Goal: Task Accomplishment & Management: Use online tool/utility

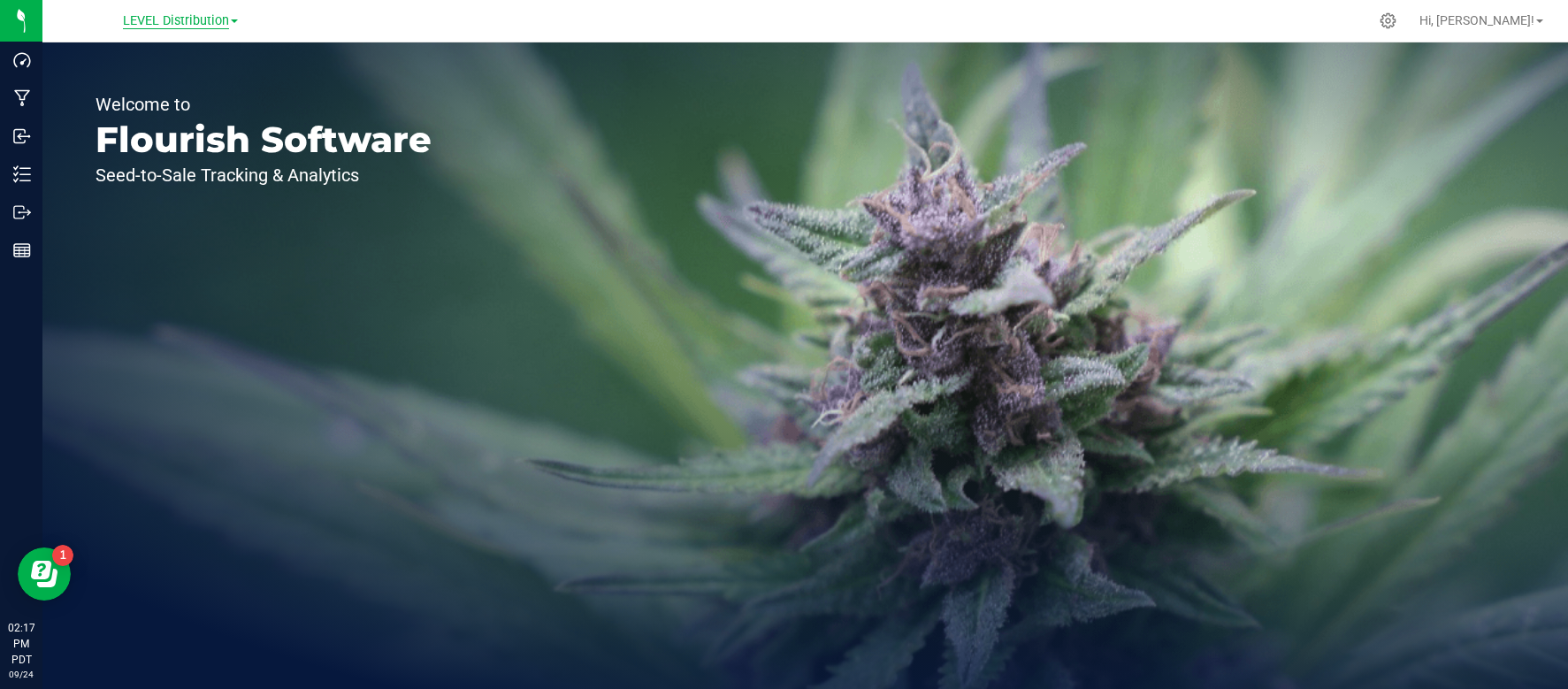
click at [162, 20] on span "LEVEL Distribution" at bounding box center [176, 21] width 106 height 16
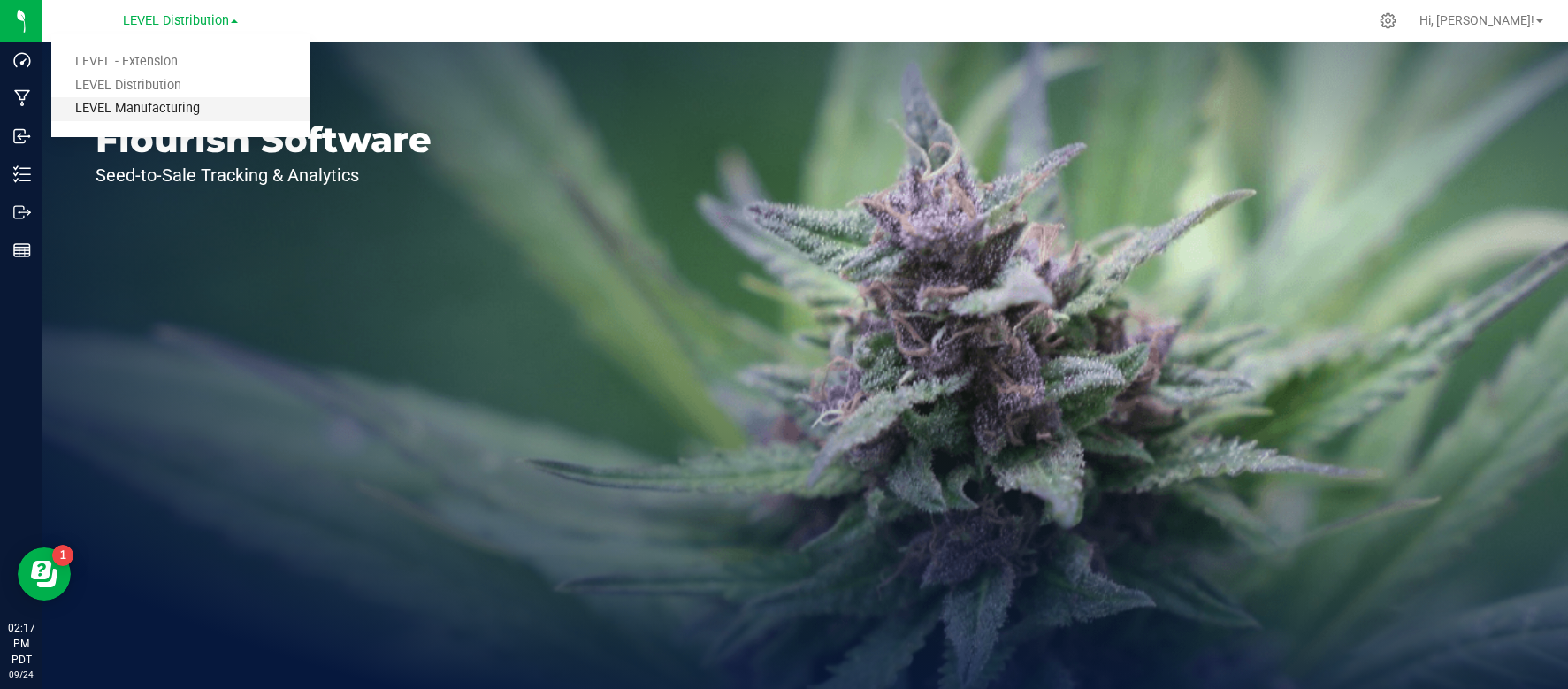
click at [163, 103] on link "LEVEL Manufacturing" at bounding box center [180, 110] width 258 height 24
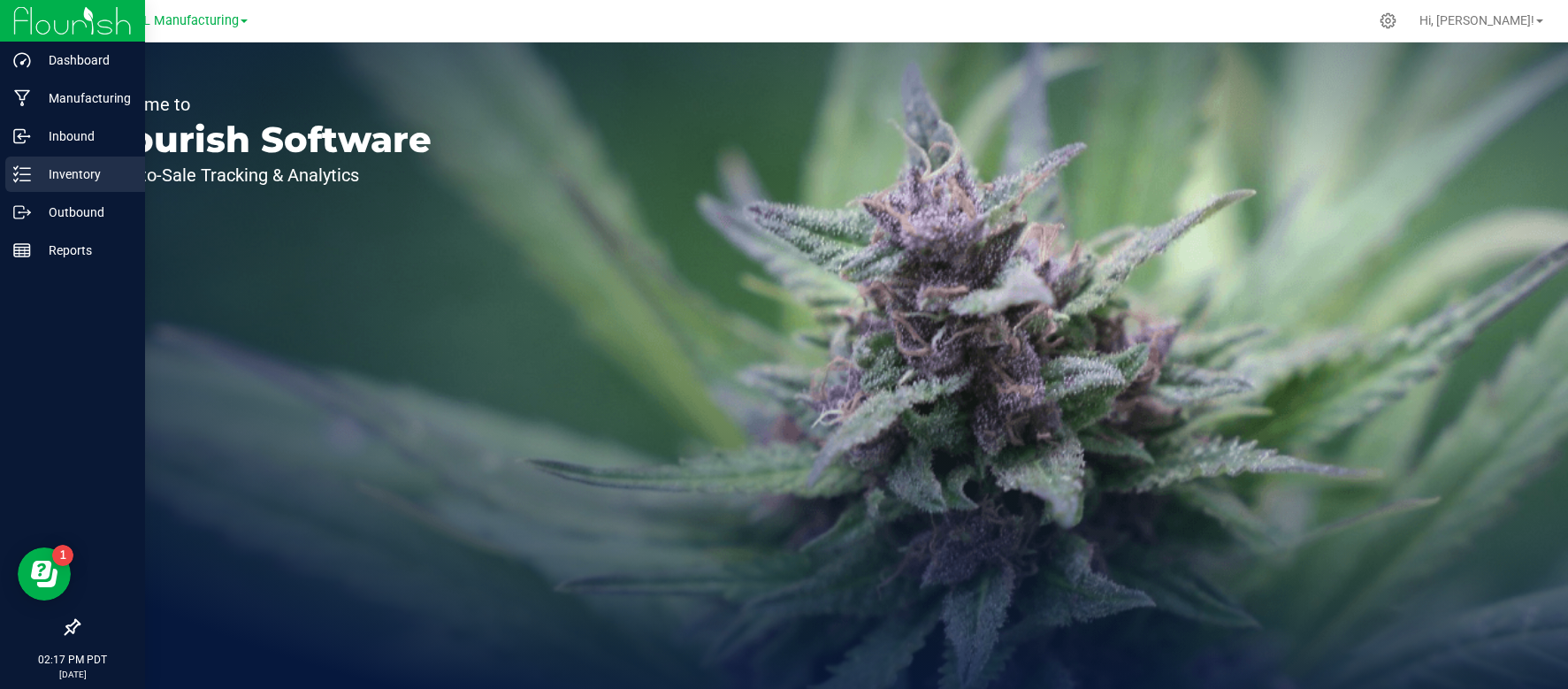
click at [38, 184] on div "Inventory" at bounding box center [75, 173] width 140 height 36
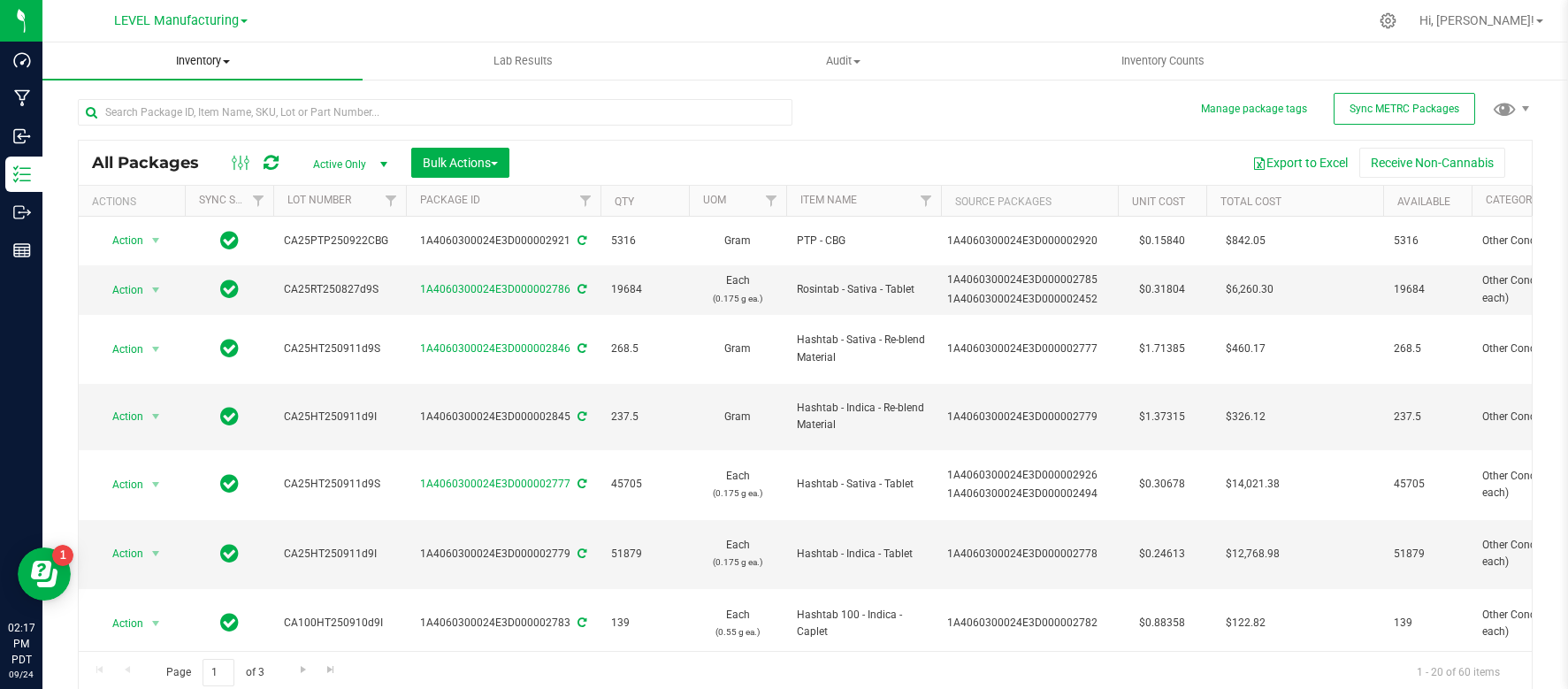
click at [222, 62] on span "Inventory" at bounding box center [203, 60] width 320 height 16
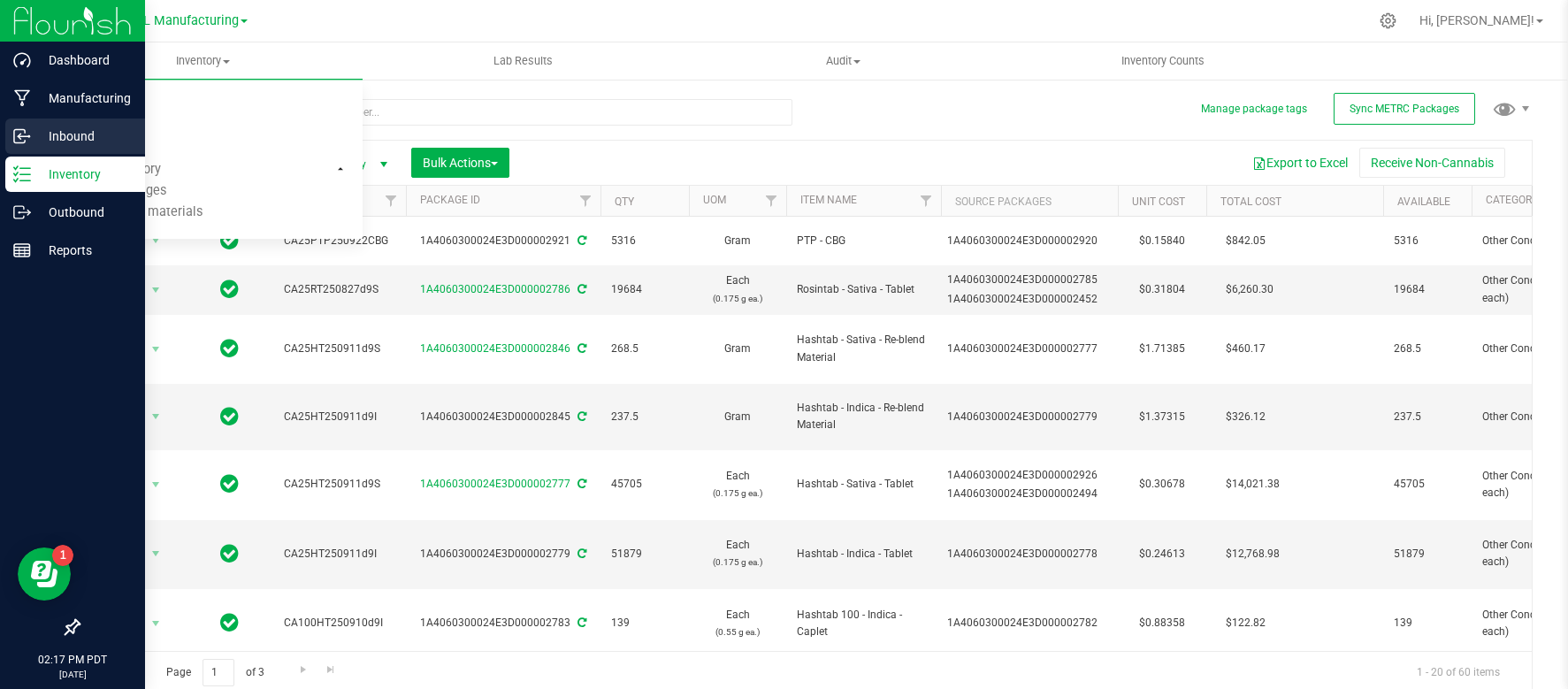
click at [47, 131] on p "Inbound" at bounding box center [84, 136] width 106 height 21
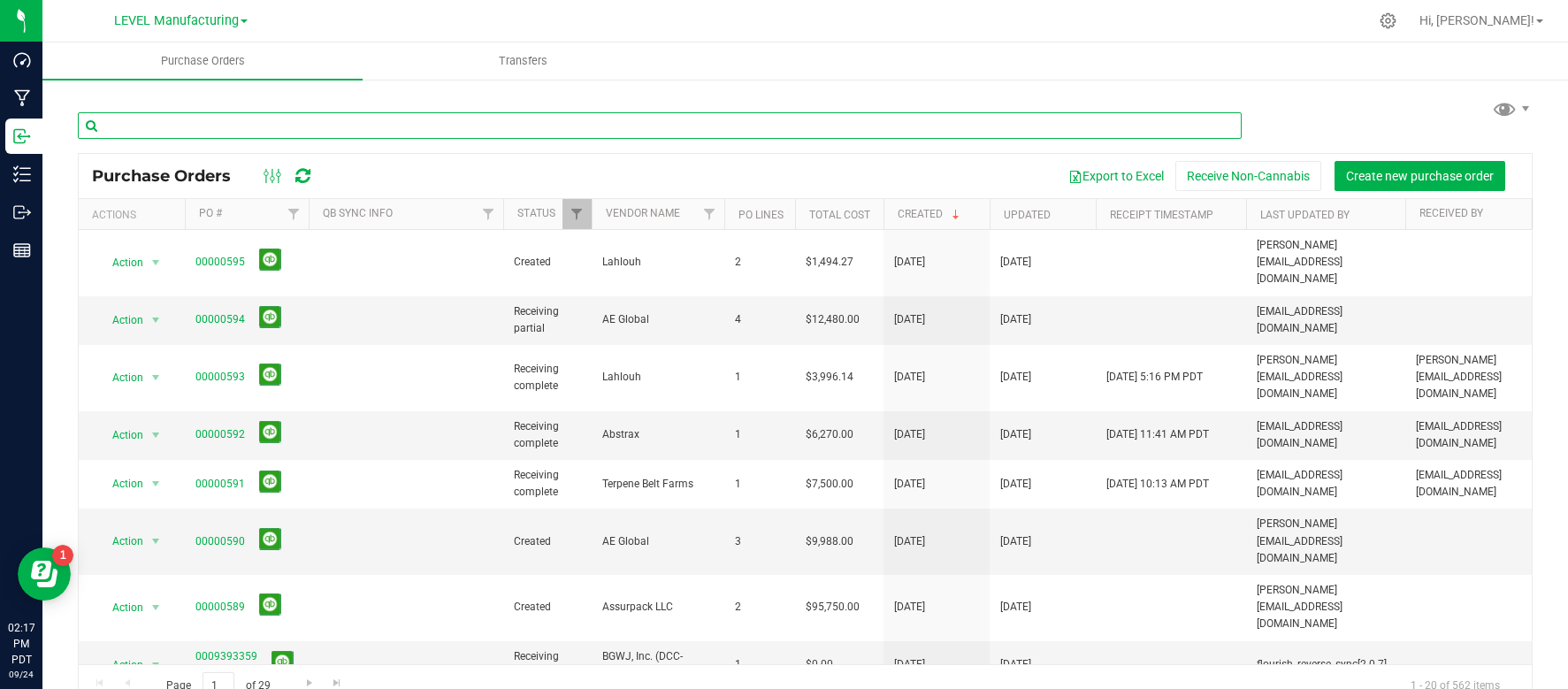
click at [529, 128] on input "text" at bounding box center [659, 125] width 1164 height 26
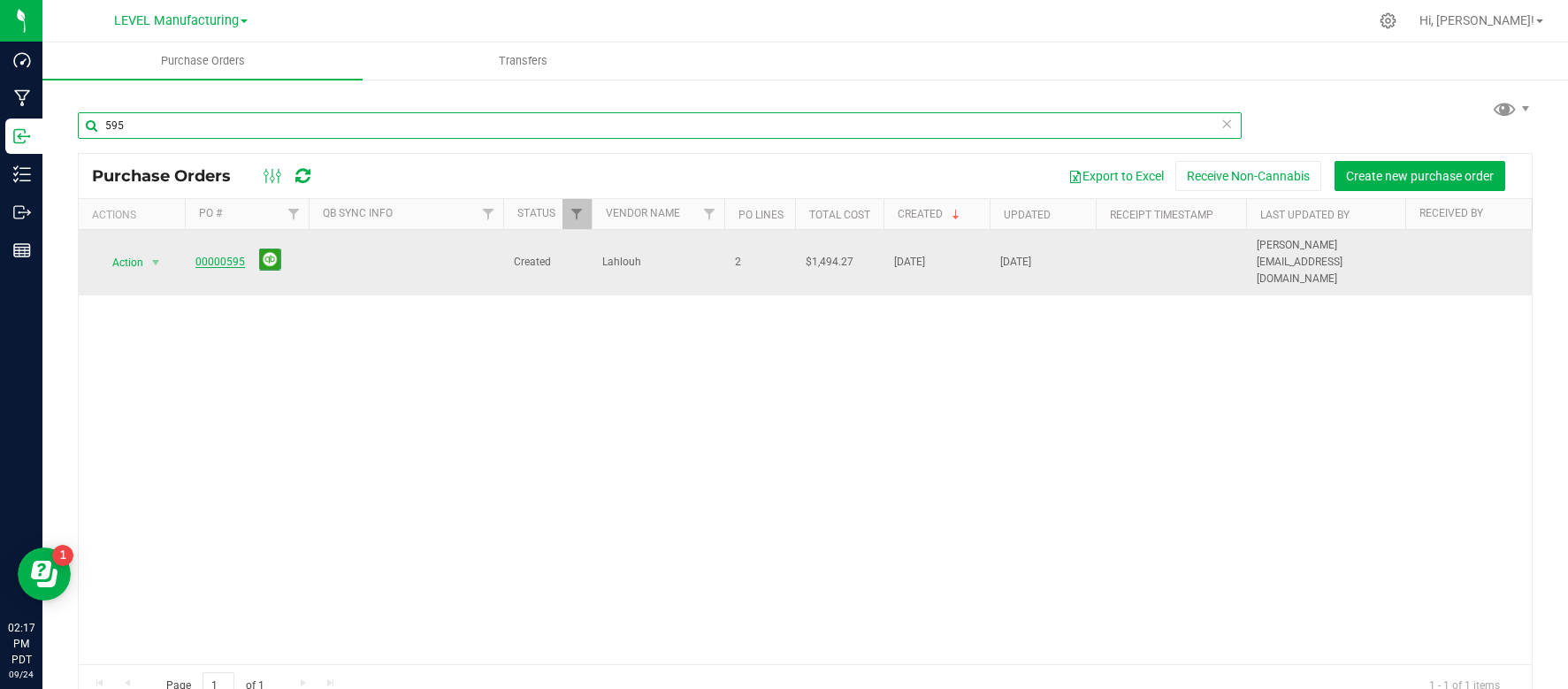
type input "595"
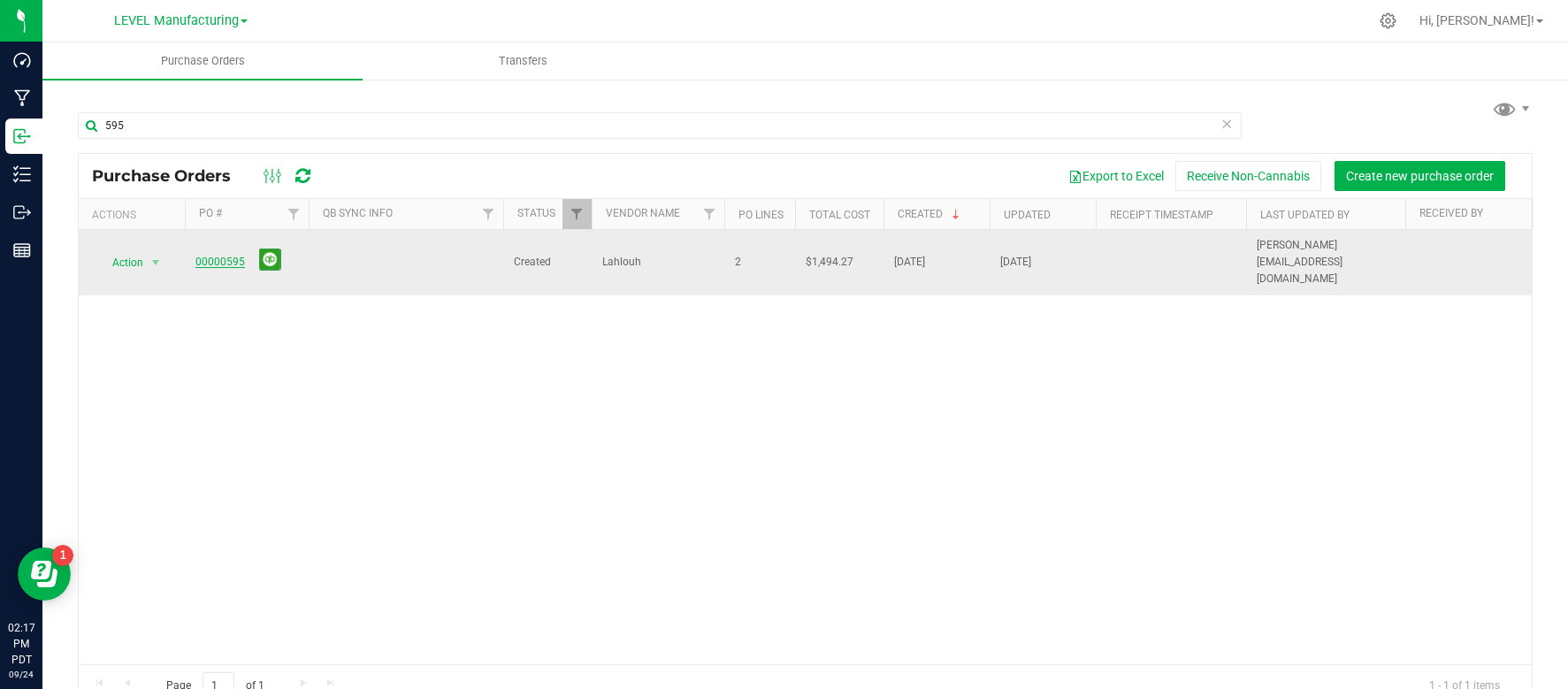
click at [229, 256] on link "00000595" at bounding box center [220, 262] width 49 height 13
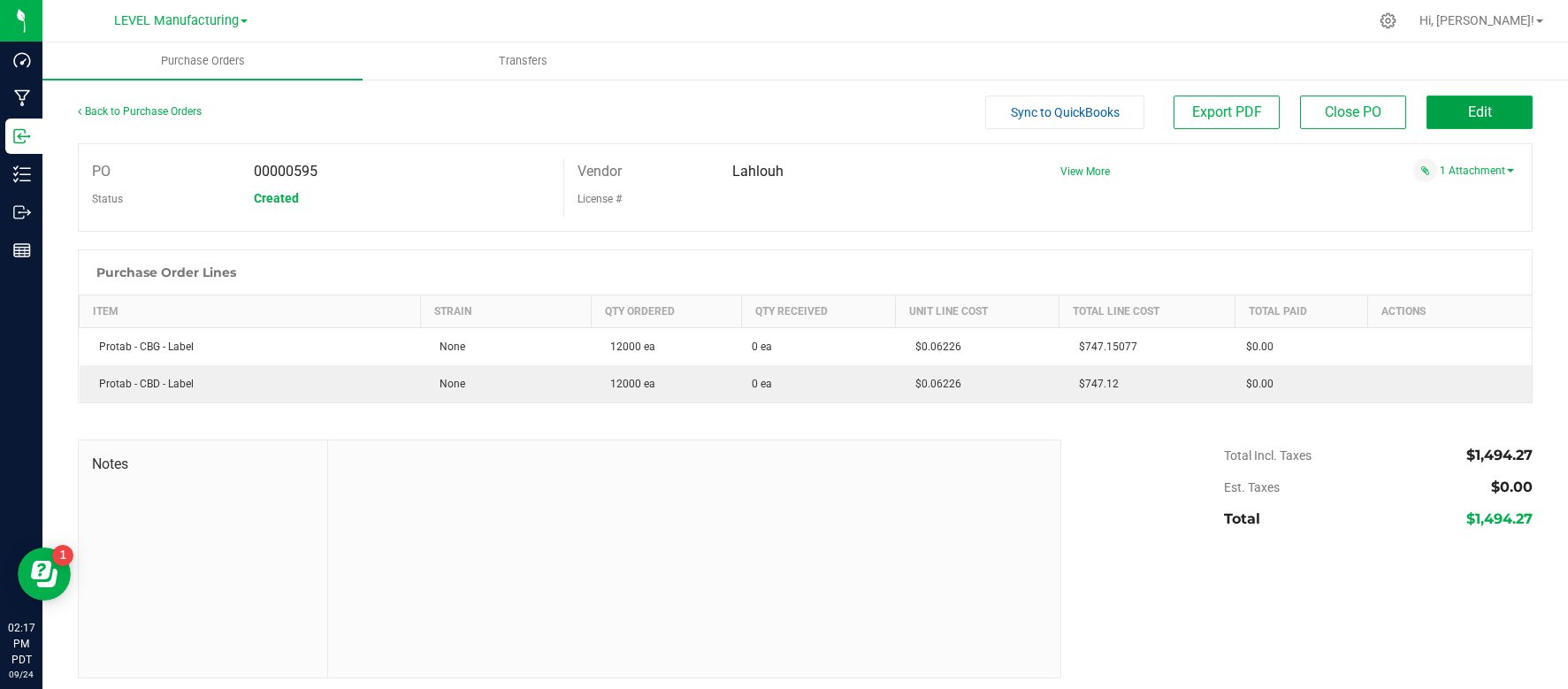
click at [1509, 105] on button "Edit" at bounding box center [1479, 112] width 106 height 34
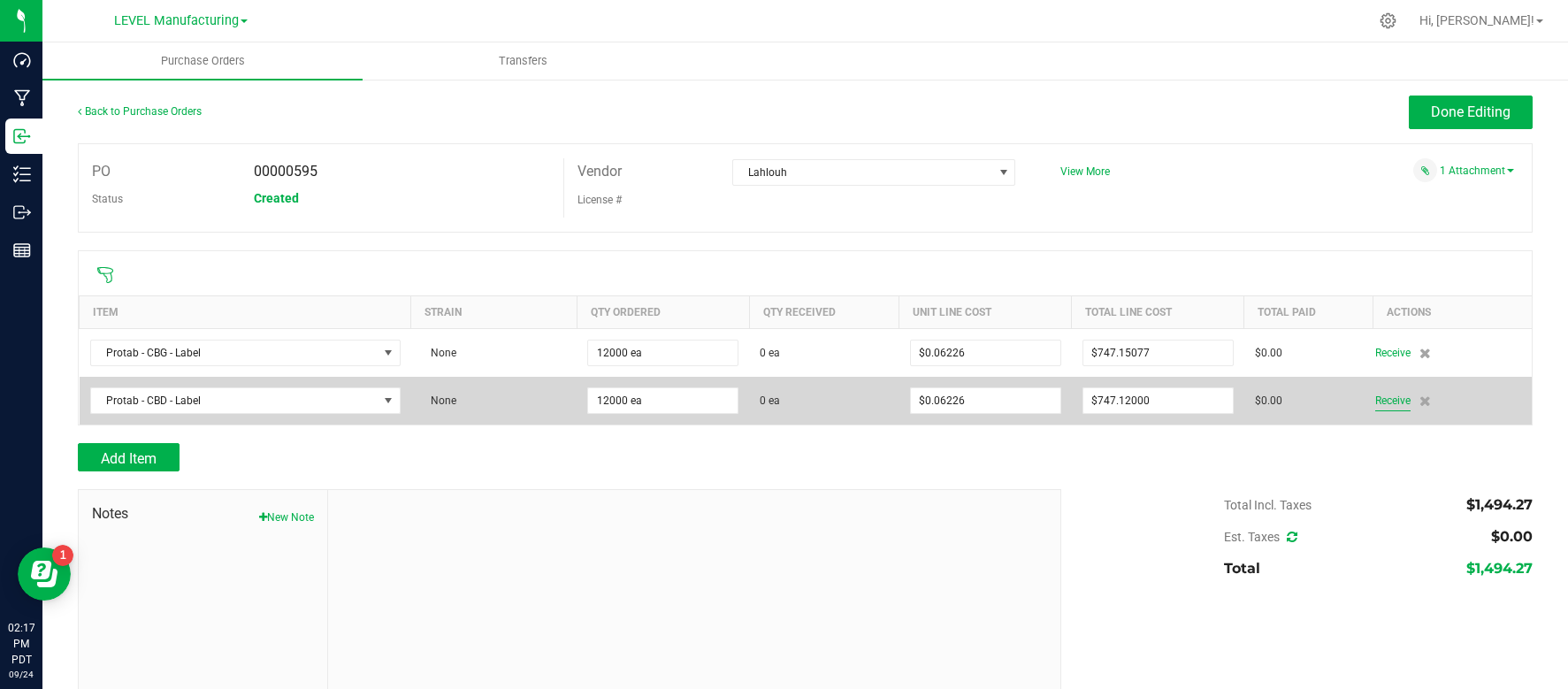
click at [1384, 402] on span "Receive" at bounding box center [1393, 400] width 36 height 21
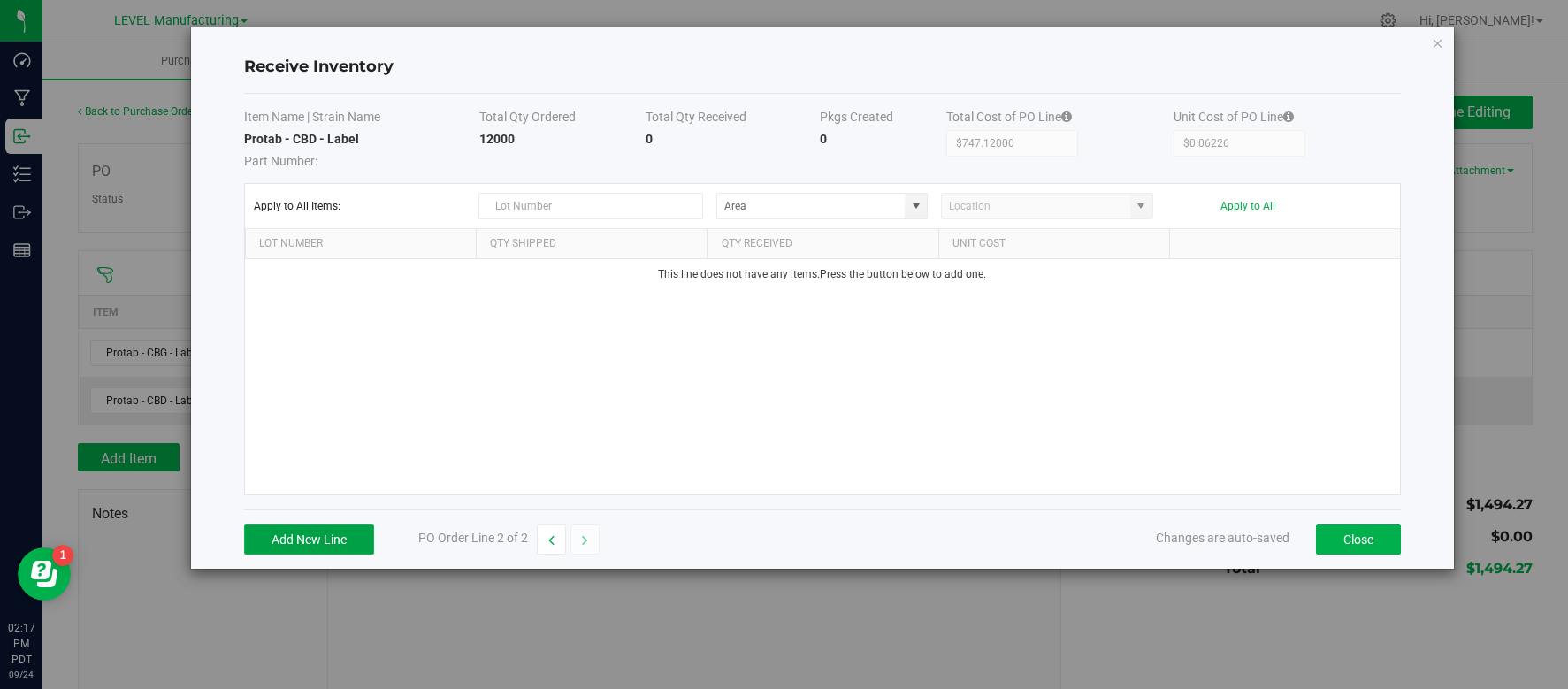
click at [277, 531] on button "Add New Line" at bounding box center [308, 539] width 130 height 30
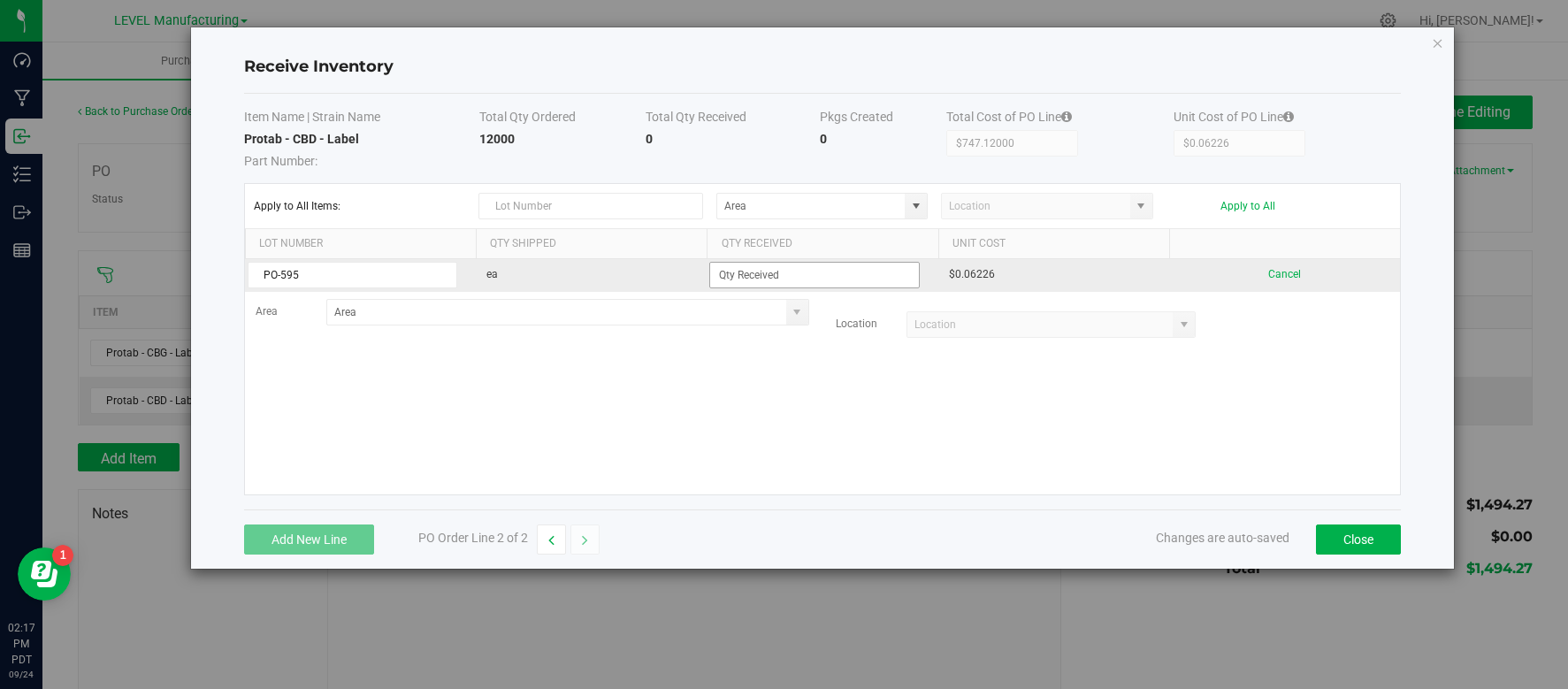
type input "PO-595"
click at [754, 279] on input at bounding box center [814, 275] width 208 height 25
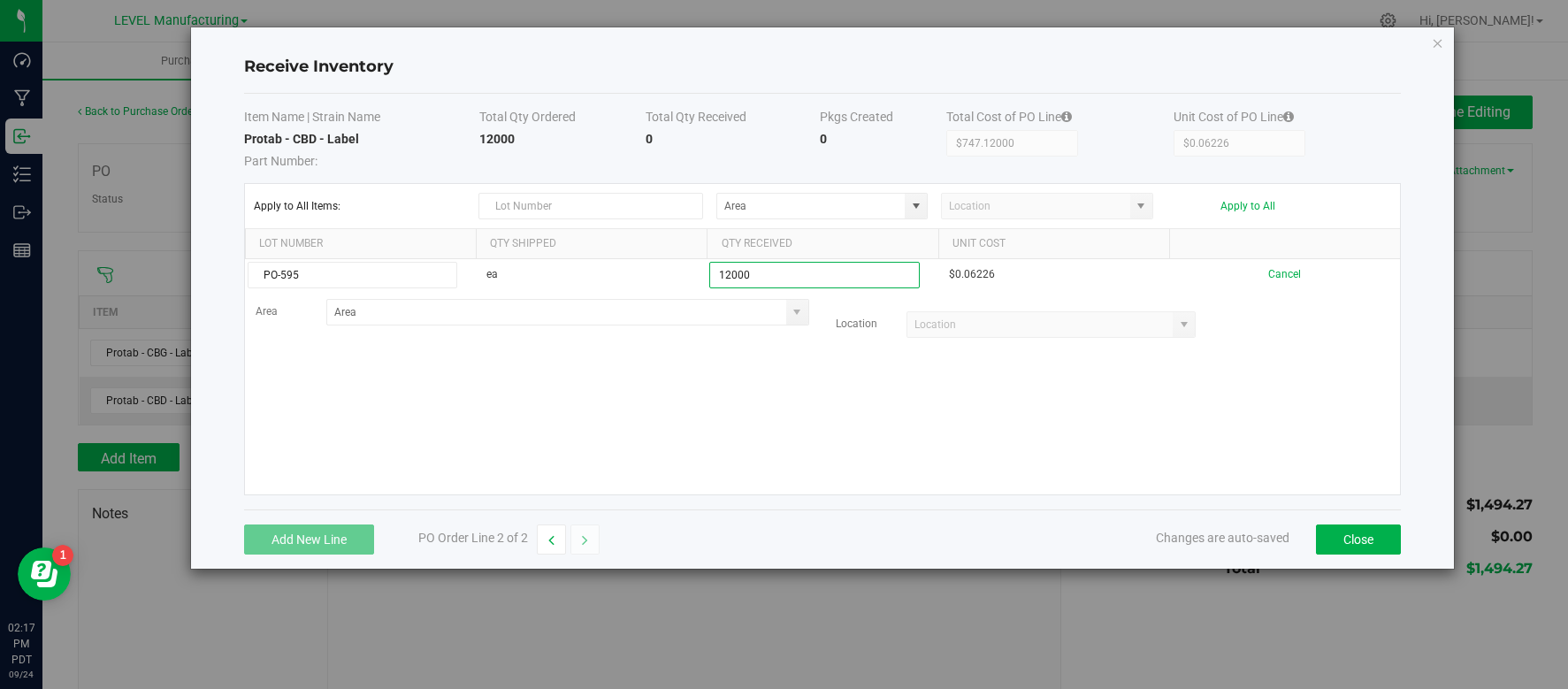
type input "12000 ea"
click at [775, 468] on kendo-grid-list "PO-595 ea 12000 ea $0.06226 Cancel Area Location" at bounding box center [821, 377] width 1155 height 235
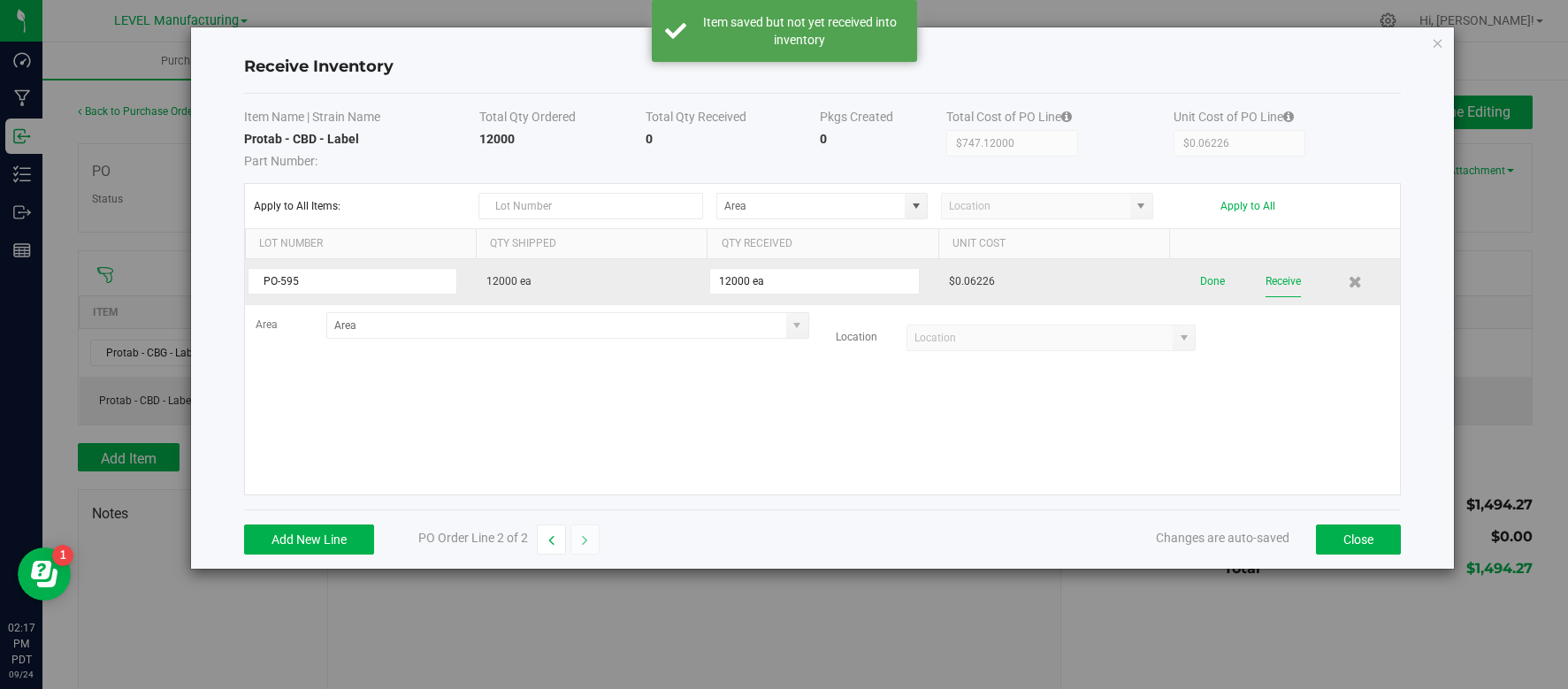
click at [1285, 287] on button "Receive" at bounding box center [1282, 282] width 36 height 31
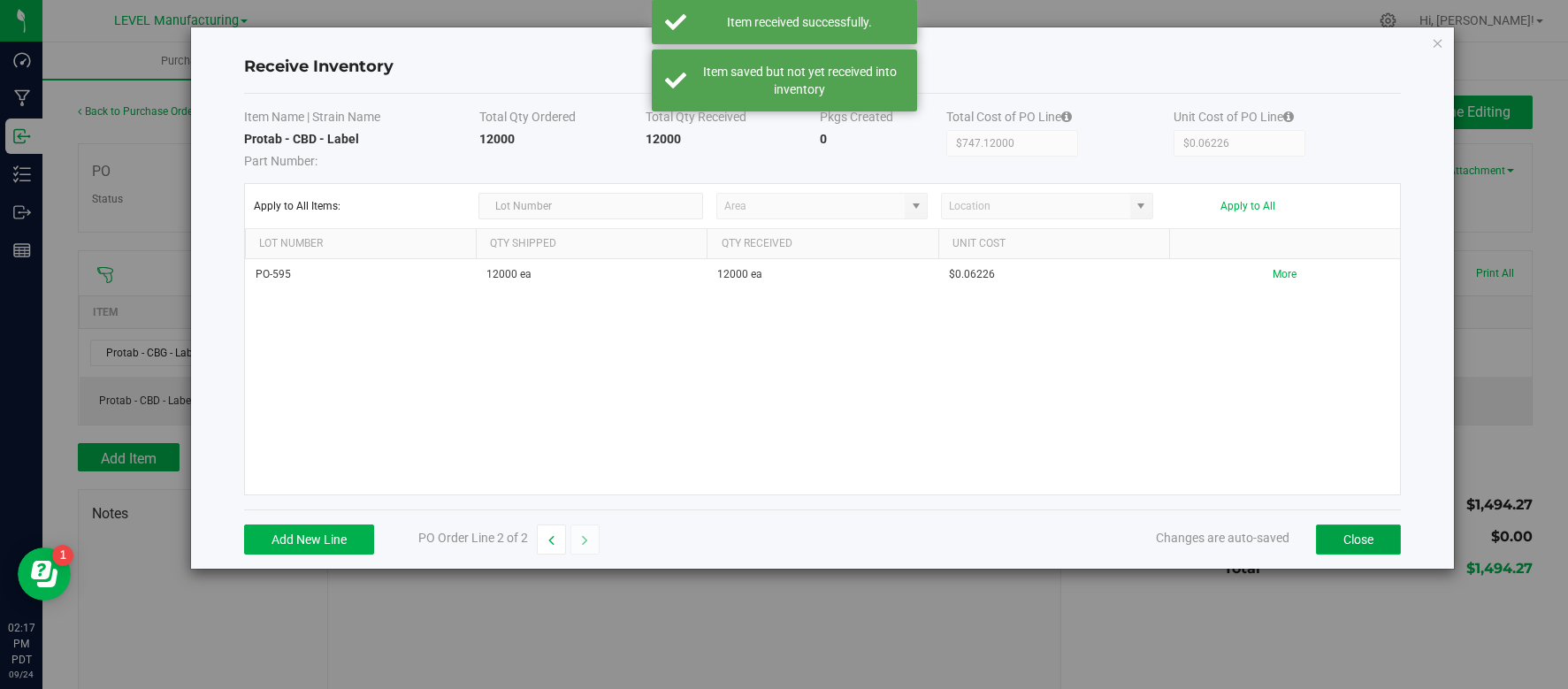
click at [1343, 530] on button "Close" at bounding box center [1358, 539] width 85 height 30
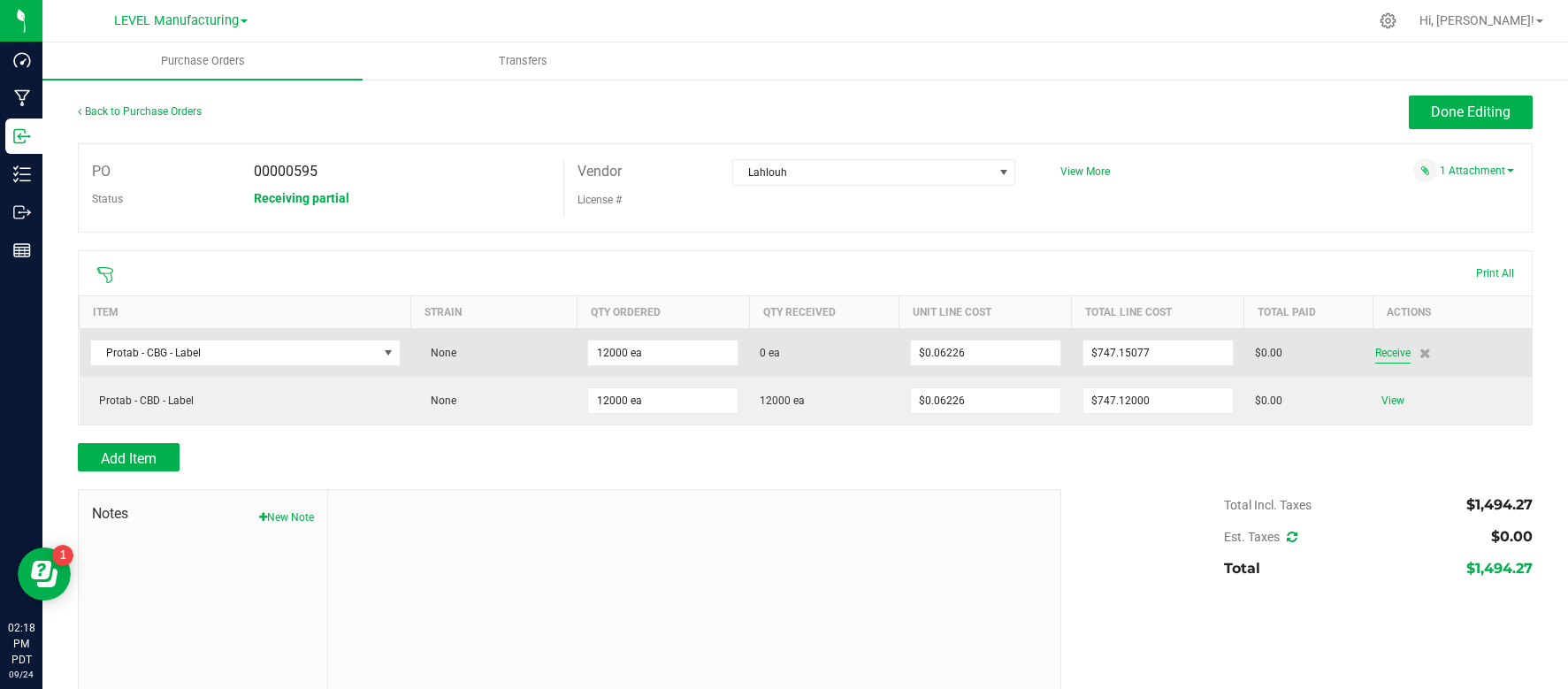
click at [1385, 350] on span "Receive" at bounding box center [1393, 352] width 36 height 21
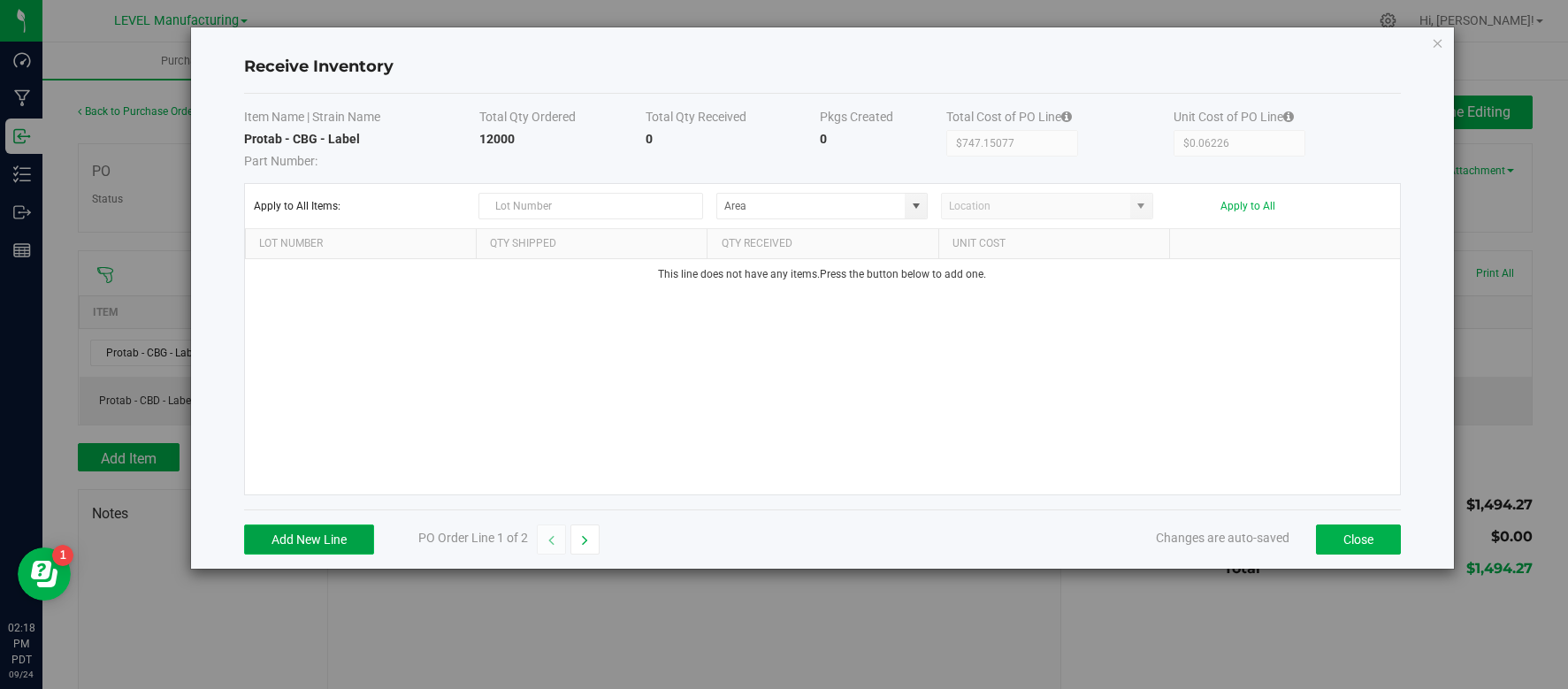
click at [335, 534] on button "Add New Line" at bounding box center [308, 539] width 130 height 30
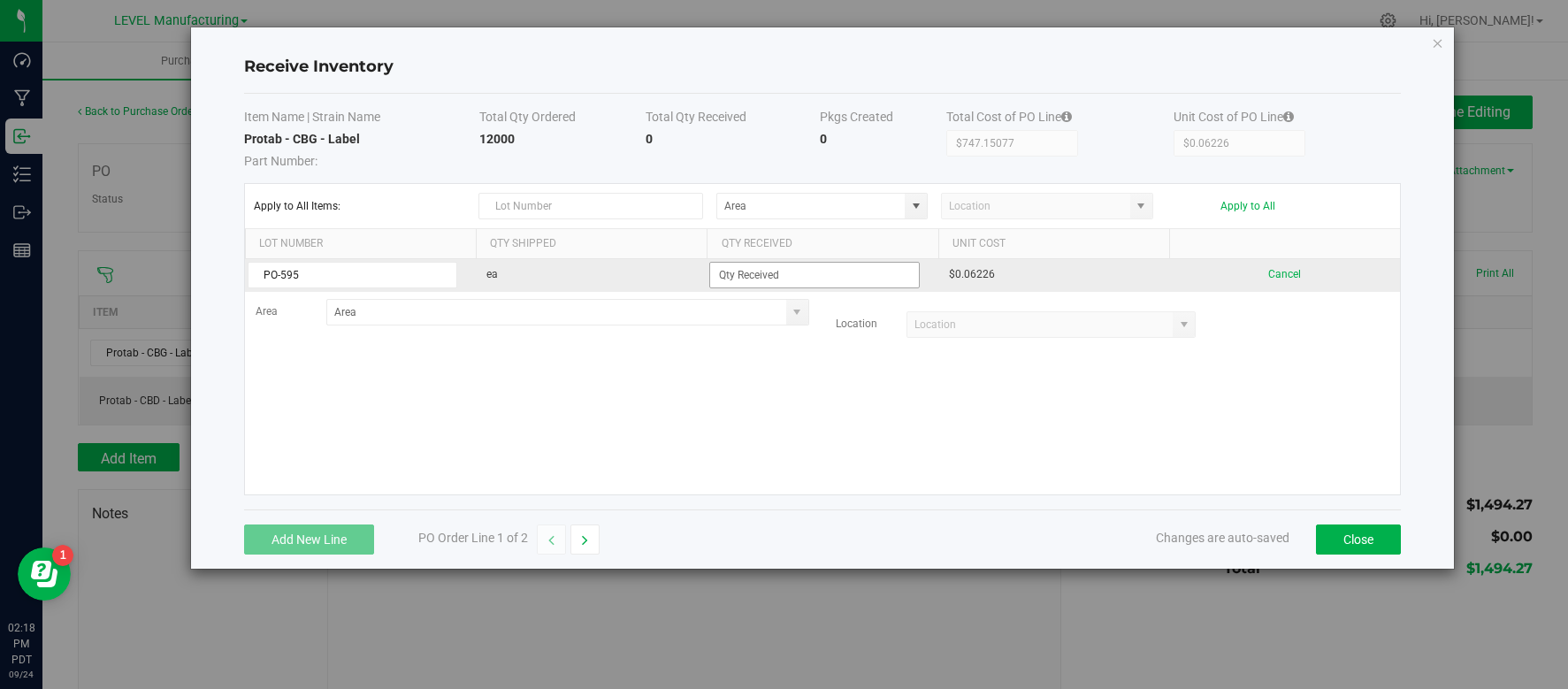
type input "PO-595"
click at [743, 277] on input at bounding box center [814, 275] width 208 height 25
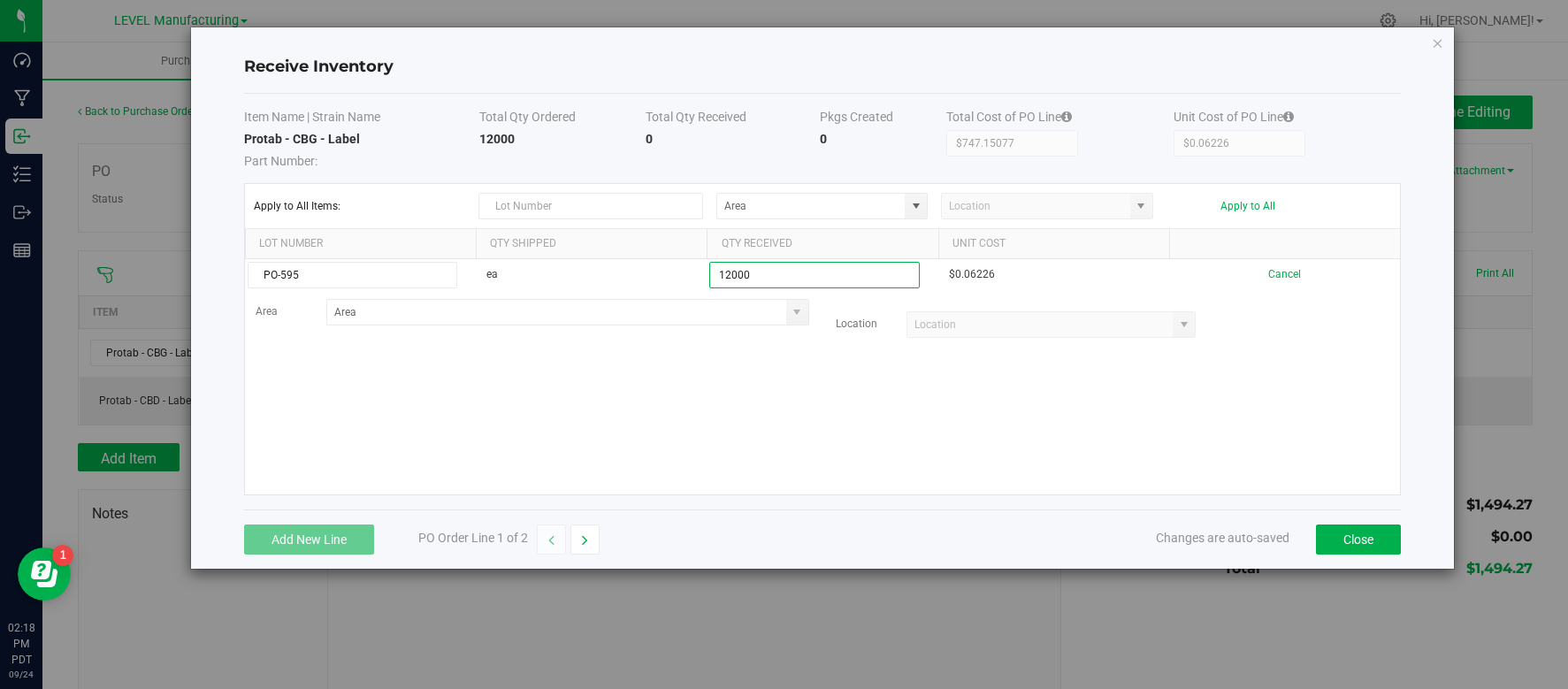
type input "12000 ea"
click at [792, 407] on kendo-grid-list "PO-595 ea 12000 ea $0.06226 Cancel Area Location" at bounding box center [821, 377] width 1155 height 235
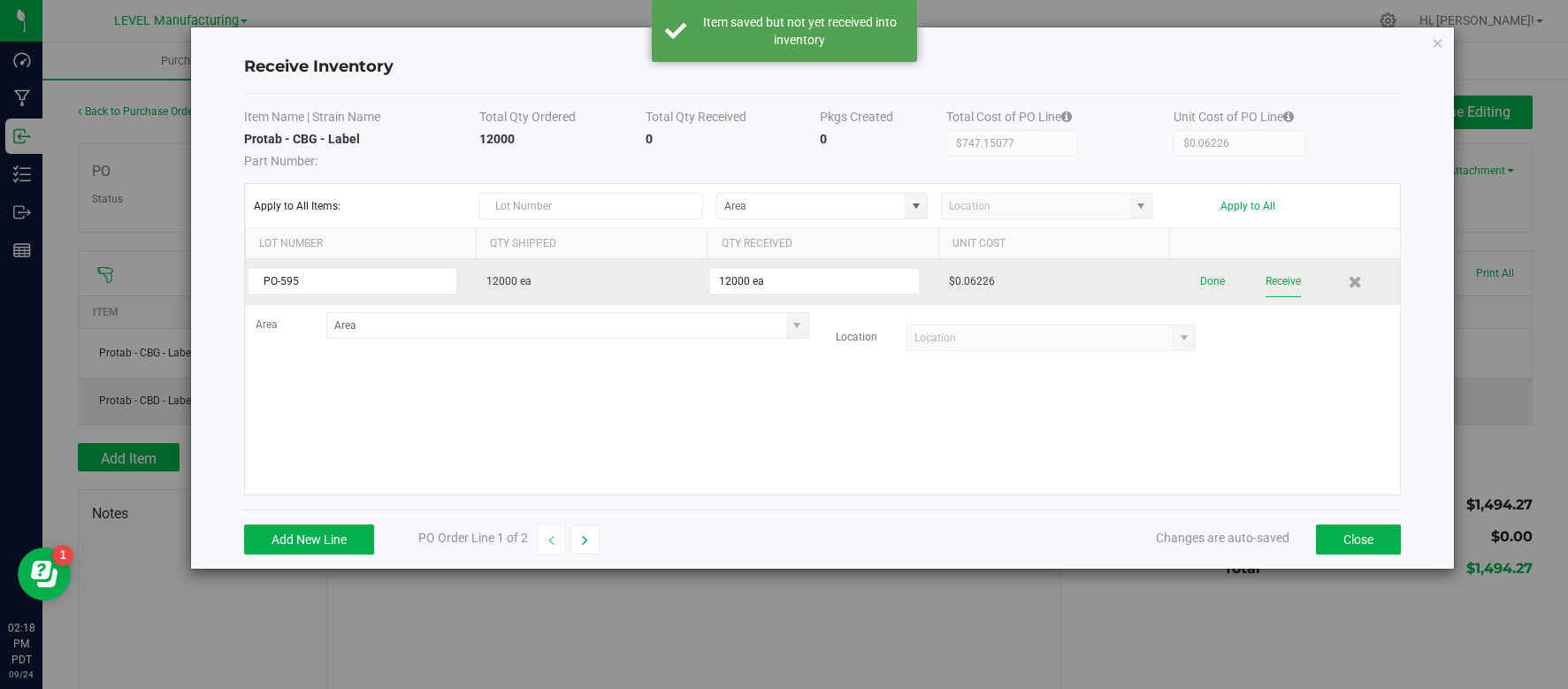
click at [1275, 282] on button "Receive" at bounding box center [1282, 282] width 36 height 31
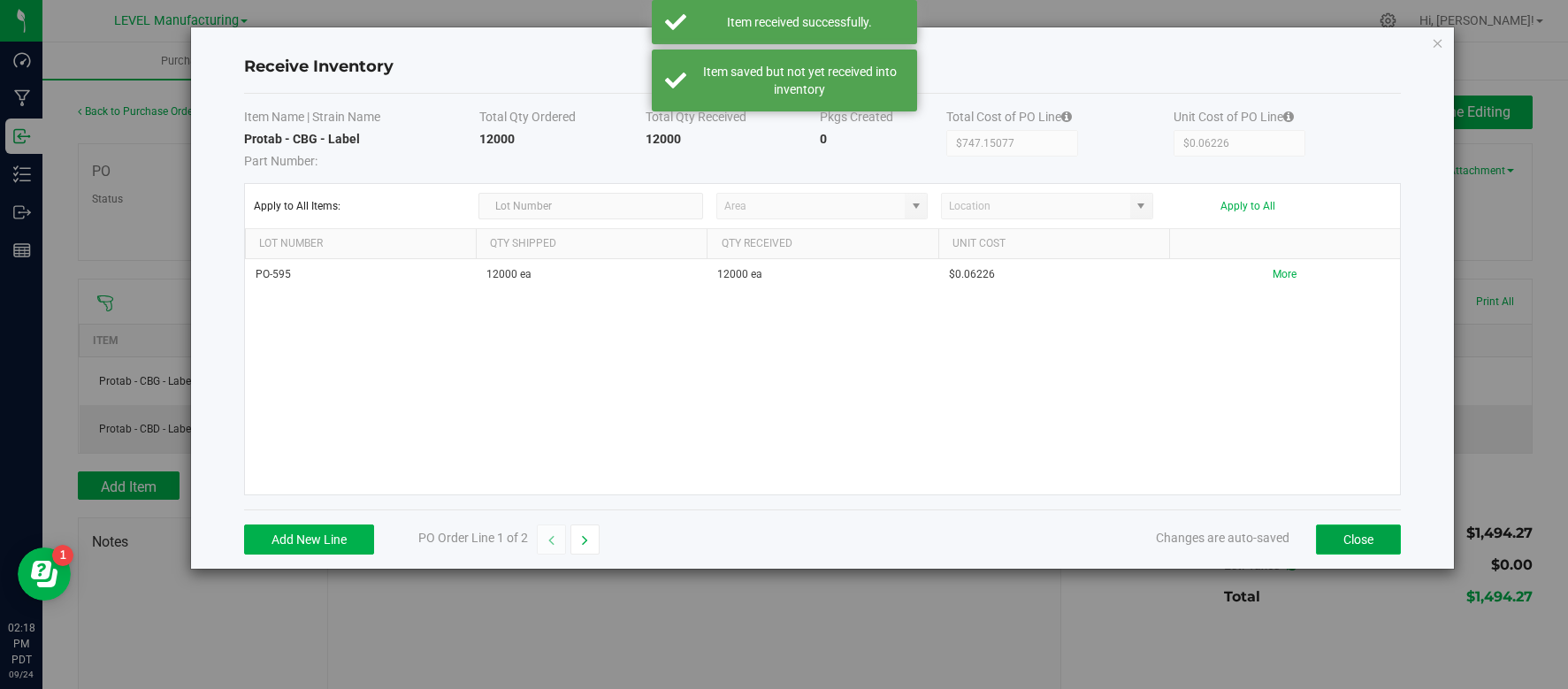
click at [1375, 553] on button "Close" at bounding box center [1358, 539] width 85 height 30
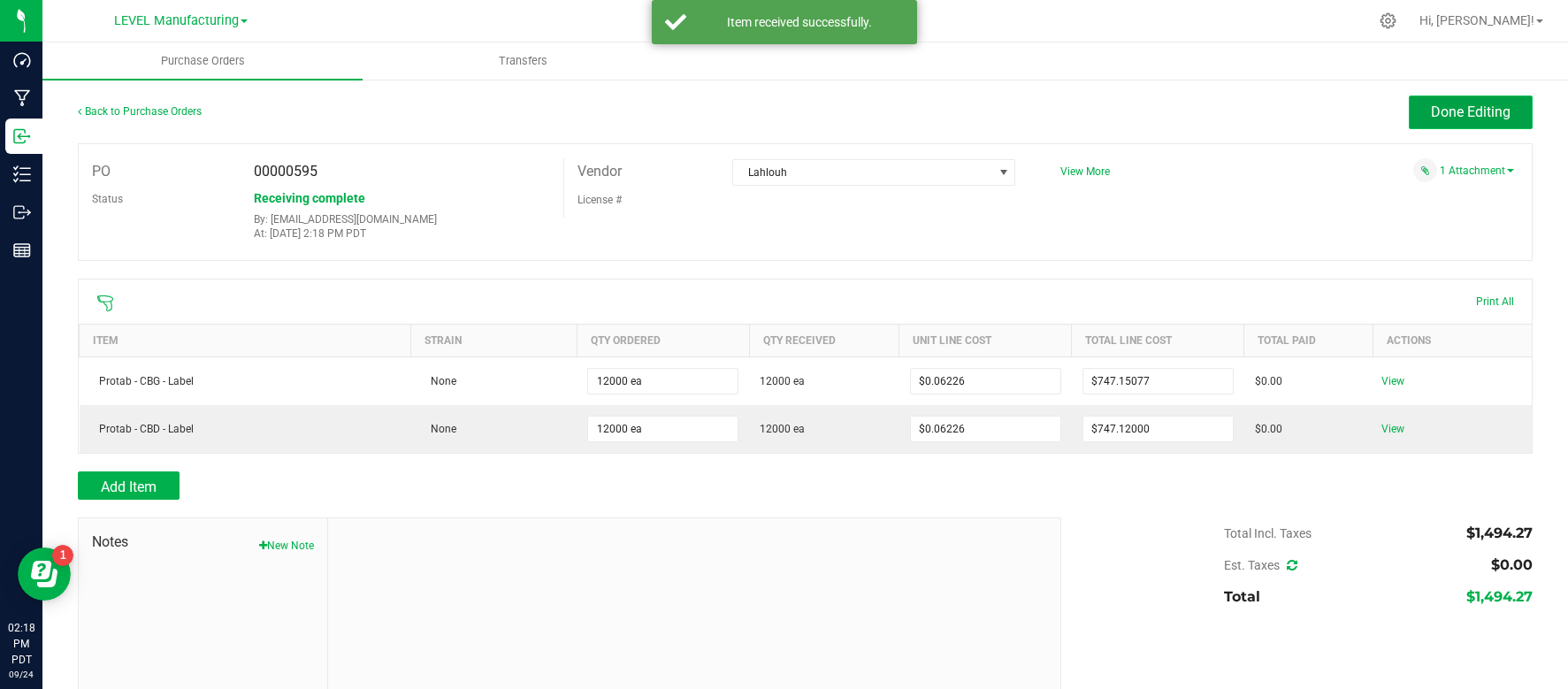
click at [1452, 101] on button "Done Editing" at bounding box center [1470, 112] width 124 height 34
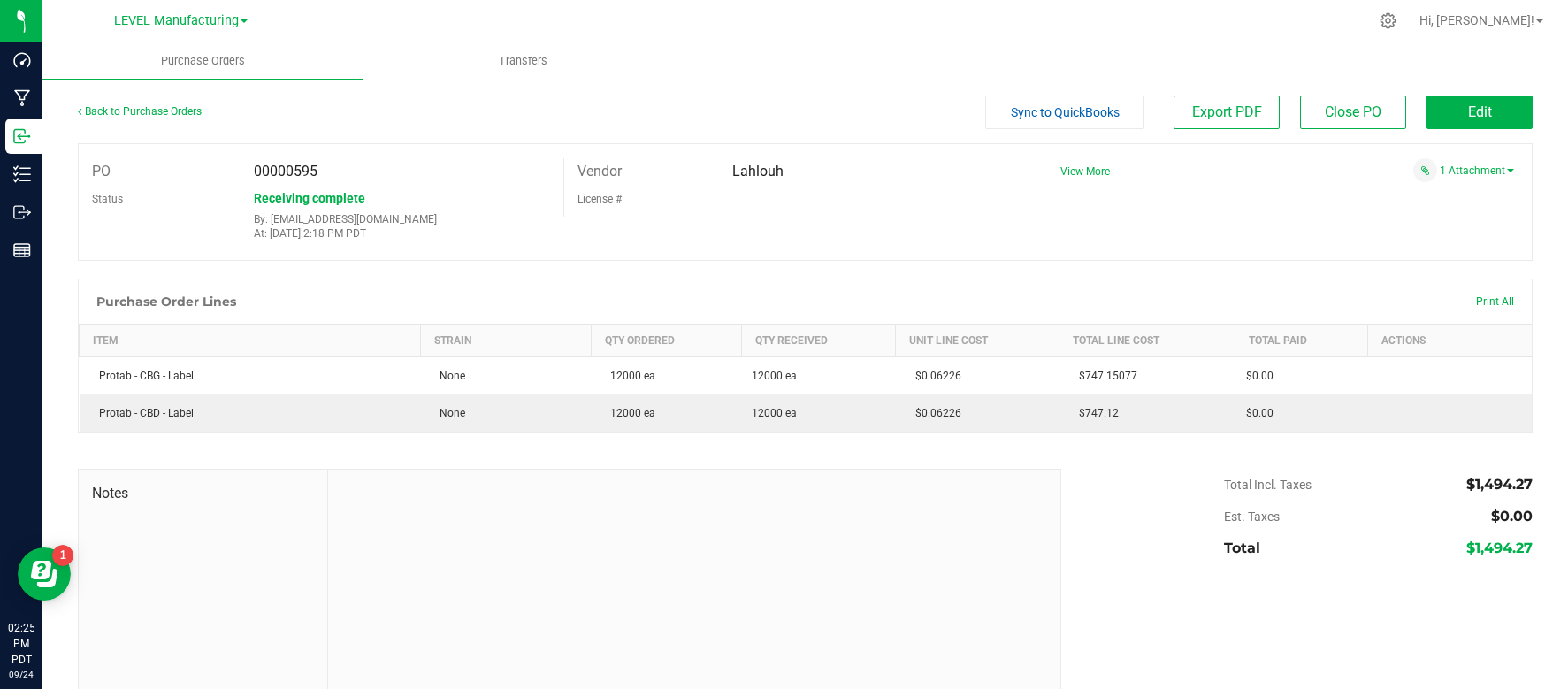
click at [194, 29] on div "LEVEL Manufacturing LEVEL - Extension LEVEL Distribution LEVEL Manufacturing" at bounding box center [181, 20] width 133 height 21
click at [163, 16] on span "LEVEL Manufacturing" at bounding box center [176, 21] width 125 height 16
click at [156, 87] on link "LEVEL Distribution" at bounding box center [180, 86] width 258 height 24
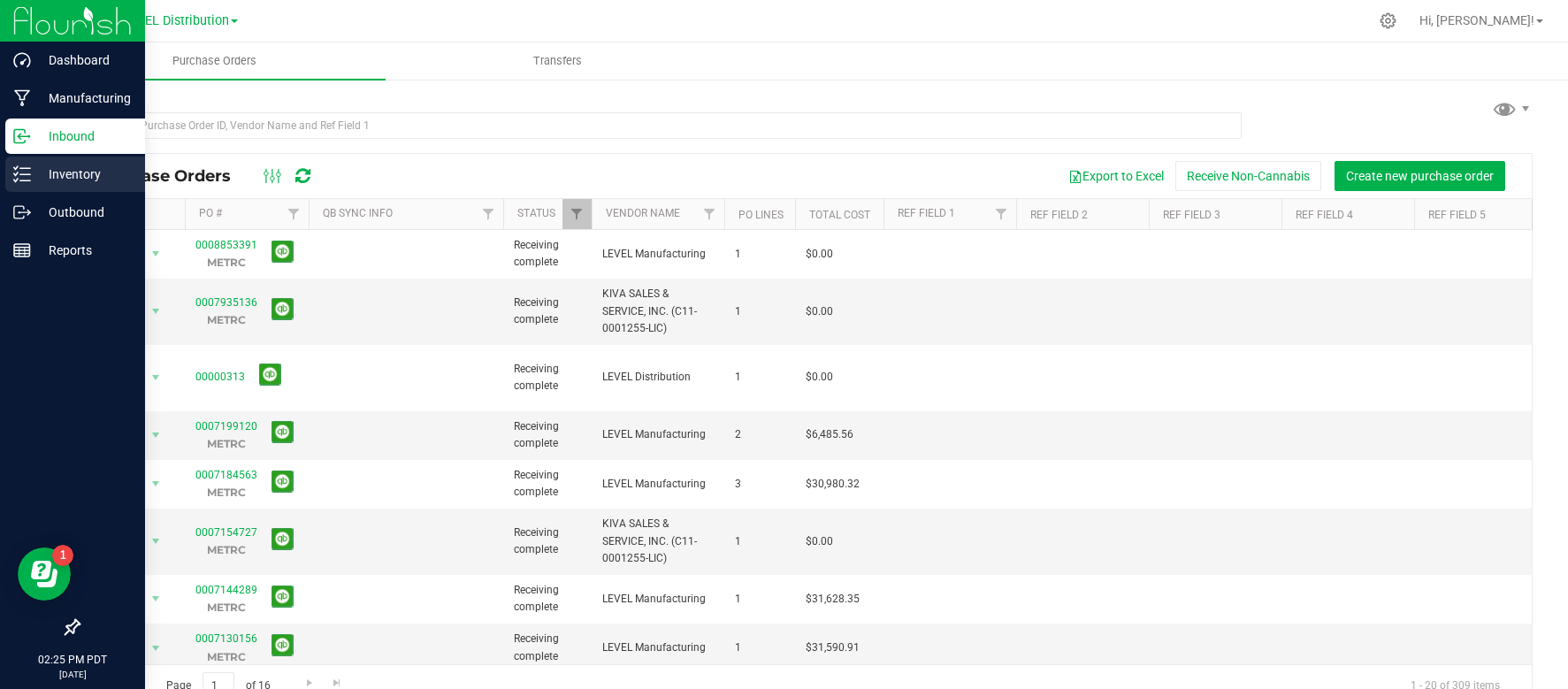
click at [68, 176] on p "Inventory" at bounding box center [84, 173] width 106 height 21
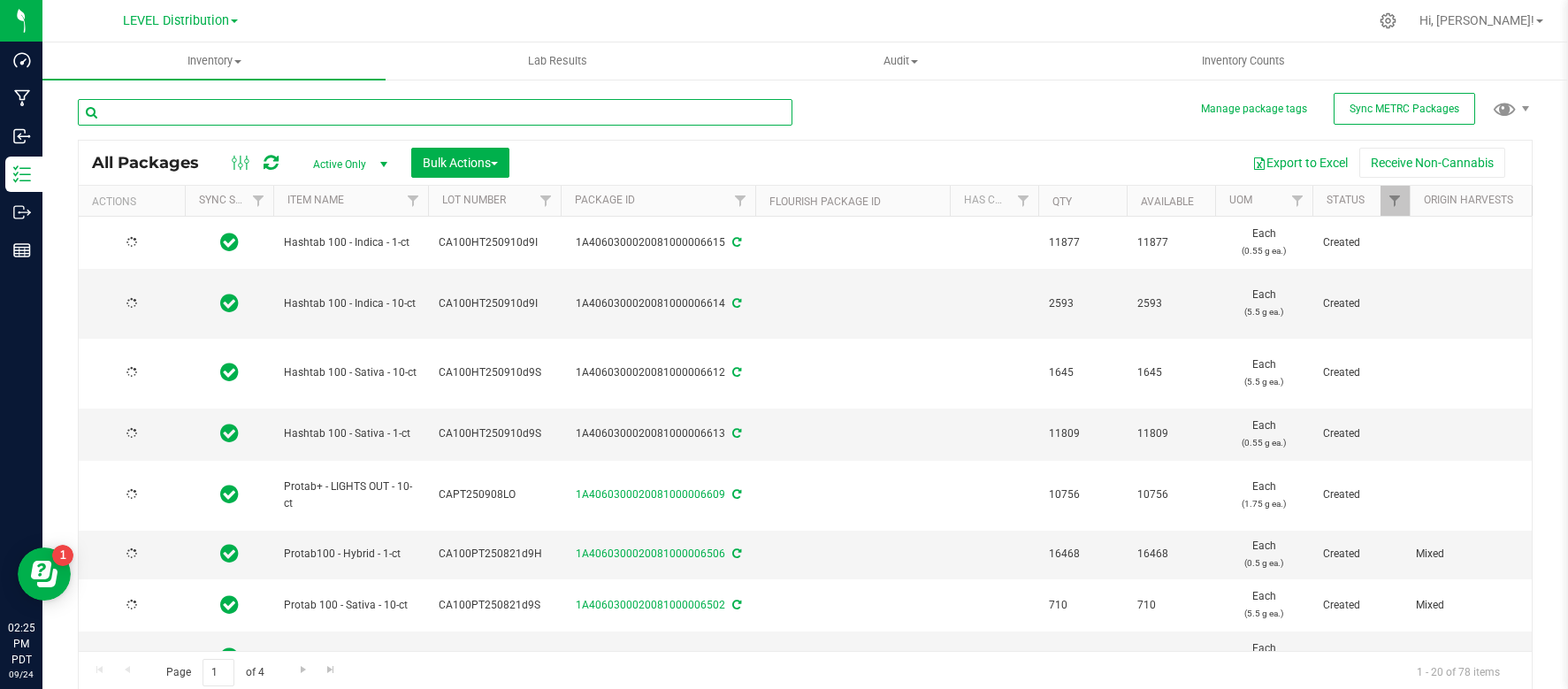
click at [203, 121] on input "text" at bounding box center [434, 112] width 715 height 26
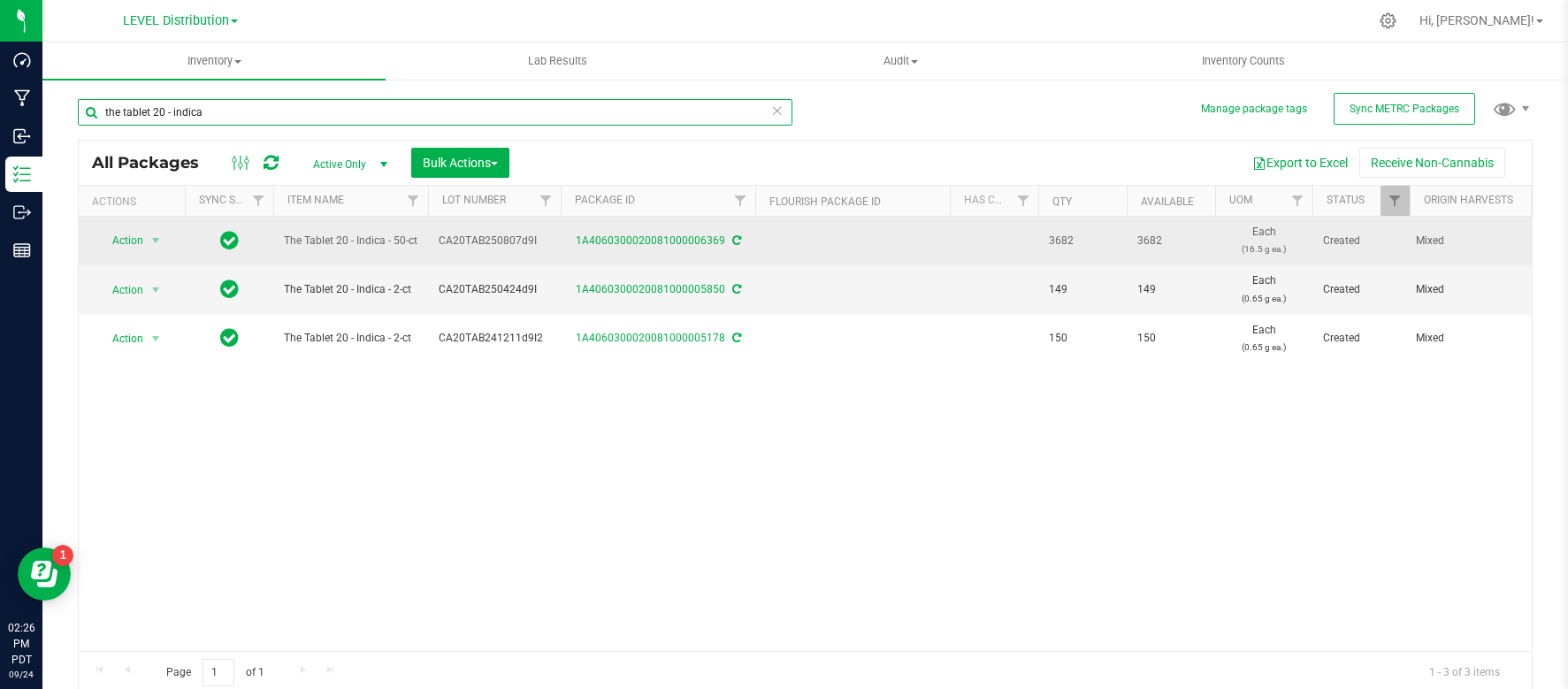
type input "the tablet 20 - indica"
click at [487, 238] on span "CA20TAB250807d9I" at bounding box center [495, 241] width 111 height 16
copy span "CA20TAB250807d9I"
